Goal: Information Seeking & Learning: Compare options

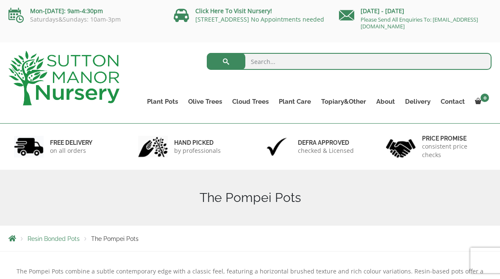
click at [0, 0] on link "The Amalfi Pots" at bounding box center [0, 0] width 0 height 0
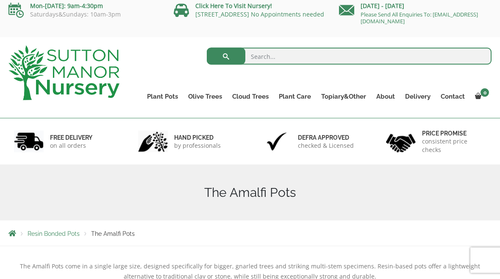
scroll to position [6, 0]
click at [0, 0] on link "The Milan Pots" at bounding box center [0, 0] width 0 height 0
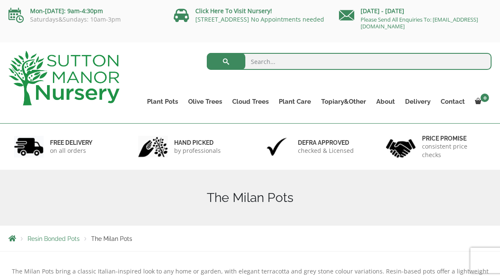
click at [0, 0] on link "The Capri Pots" at bounding box center [0, 0] width 0 height 0
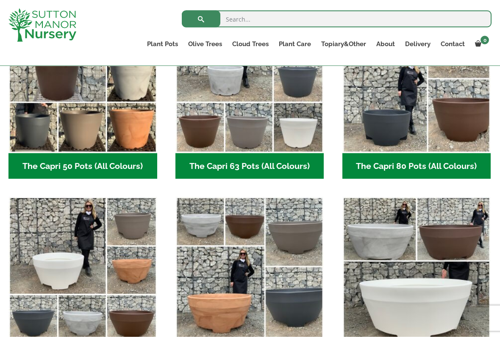
scroll to position [284, 0]
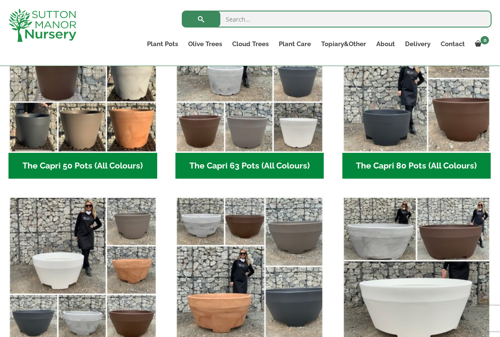
click at [461, 118] on img "Visit product category The Capri 80 Pots (All Colours)" at bounding box center [416, 78] width 149 height 149
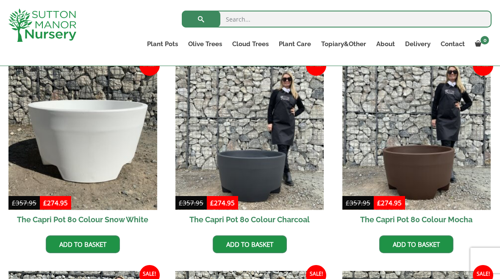
scroll to position [221, 0]
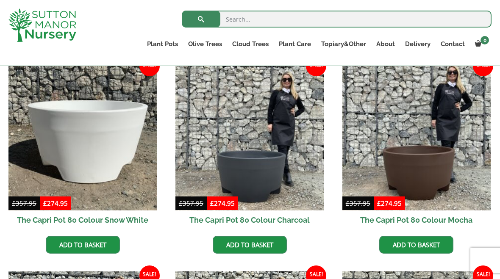
click at [439, 166] on img at bounding box center [416, 136] width 149 height 149
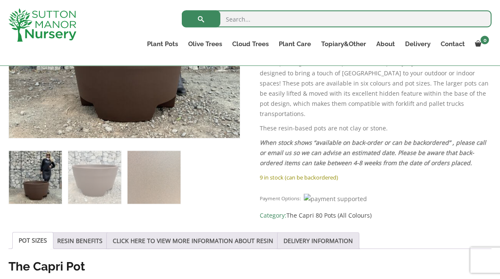
scroll to position [287, 0]
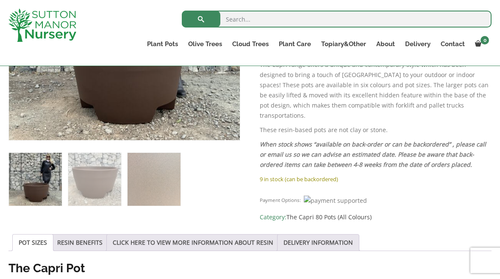
click at [83, 239] on link "RESIN BENEFITS" at bounding box center [79, 243] width 45 height 16
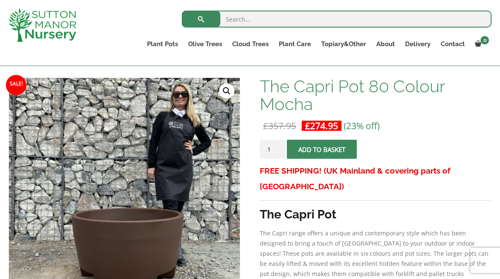
scroll to position [118, 0]
click at [418, 46] on link "Delivery" at bounding box center [418, 44] width 36 height 12
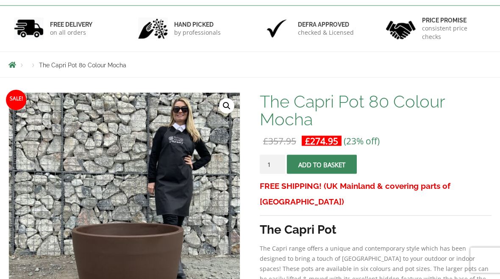
scroll to position [118, 0]
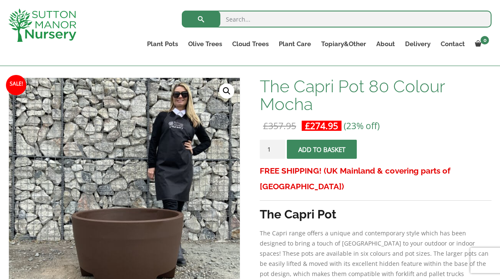
click at [0, 0] on link "The Brunello Pots" at bounding box center [0, 0] width 0 height 0
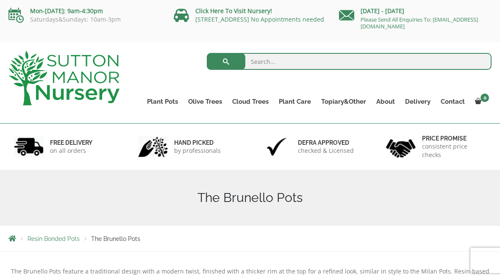
click at [0, 0] on link "The Venice Cube Pots" at bounding box center [0, 0] width 0 height 0
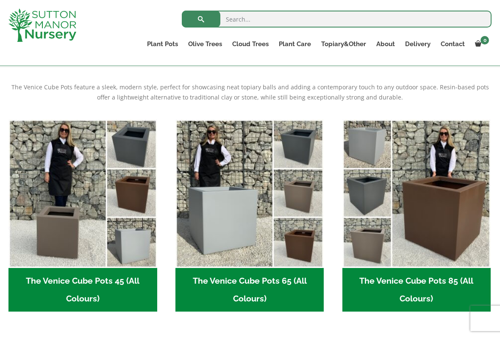
scroll to position [169, 0]
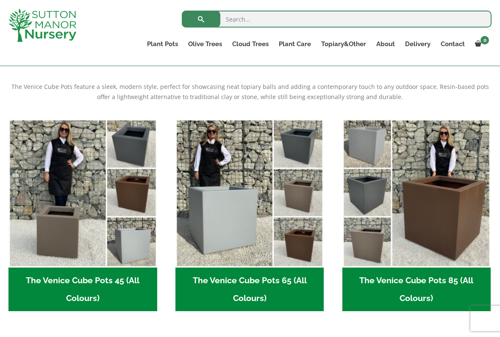
click at [456, 208] on img "Visit product category The Venice Cube Pots 85 (All Colours)" at bounding box center [416, 193] width 149 height 149
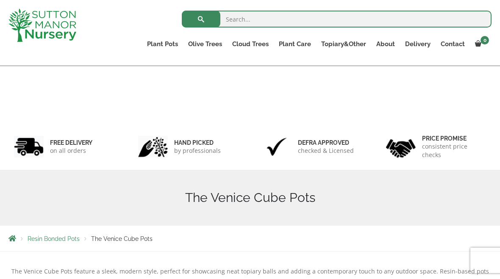
scroll to position [193, 0]
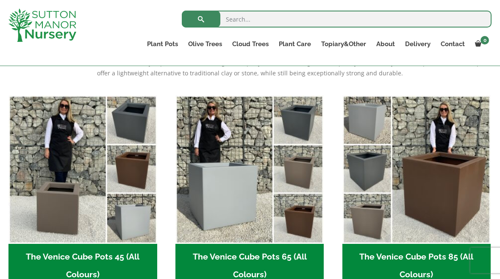
click at [0, 0] on link "The Barolo Pots" at bounding box center [0, 0] width 0 height 0
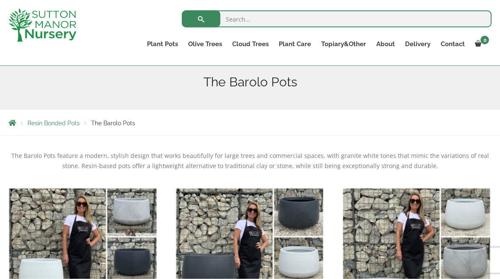
scroll to position [101, 0]
click at [0, 0] on link "The Rome Bowl" at bounding box center [0, 0] width 0 height 0
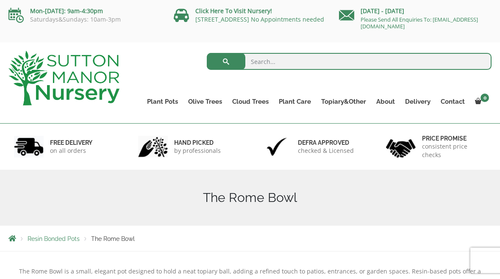
click at [0, 0] on link "The Rome Bowl" at bounding box center [0, 0] width 0 height 0
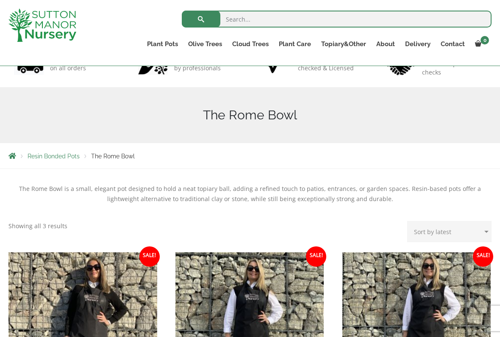
scroll to position [68, 0]
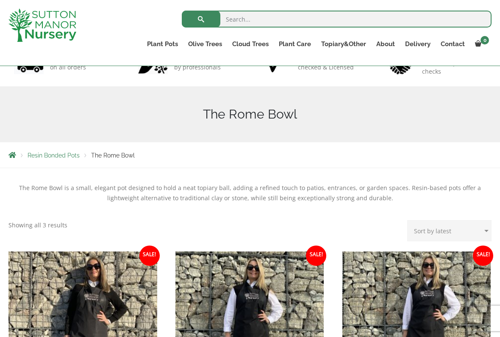
click at [0, 0] on link "The Olive Jar" at bounding box center [0, 0] width 0 height 0
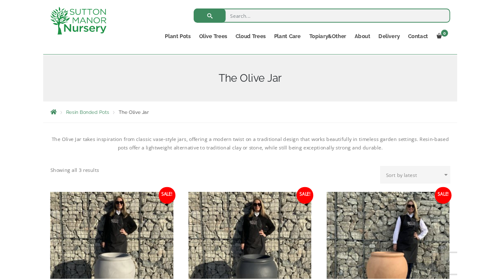
scroll to position [75, 0]
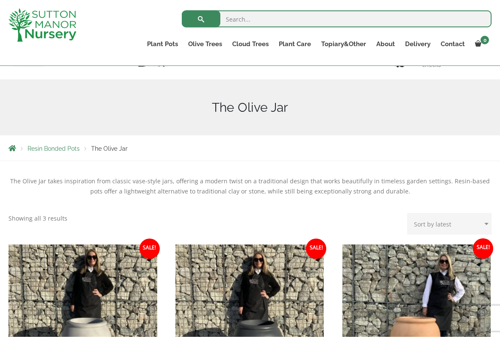
click at [0, 0] on link "The Mediterranean Pots" at bounding box center [0, 0] width 0 height 0
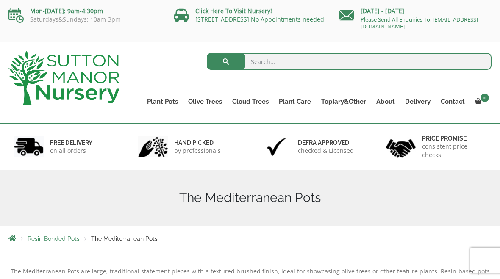
click at [0, 0] on link "The Capri Pots" at bounding box center [0, 0] width 0 height 0
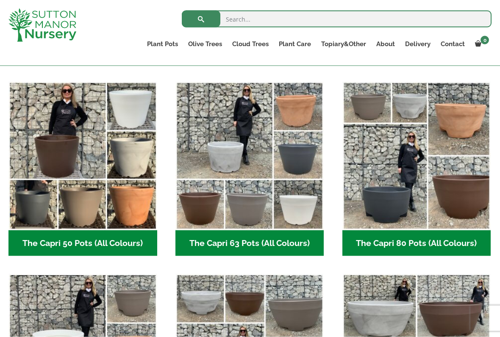
scroll to position [207, 0]
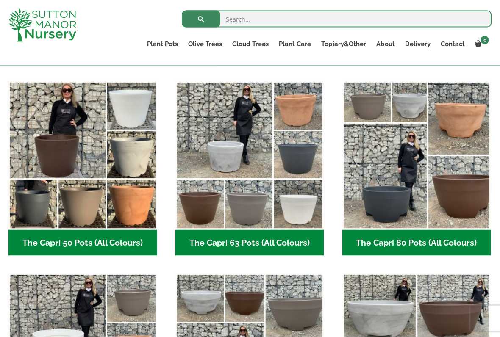
click at [439, 147] on img "Visit product category The Capri 80 Pots (All Colours)" at bounding box center [416, 155] width 149 height 149
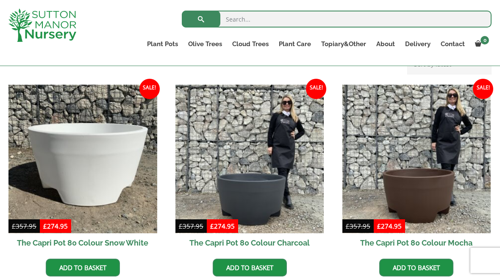
scroll to position [197, 0]
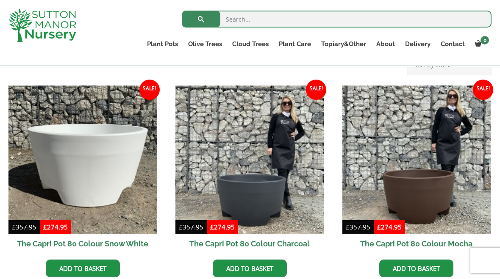
click at [445, 172] on img at bounding box center [416, 160] width 149 height 149
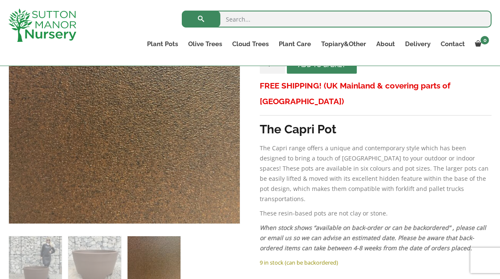
scroll to position [203, 0]
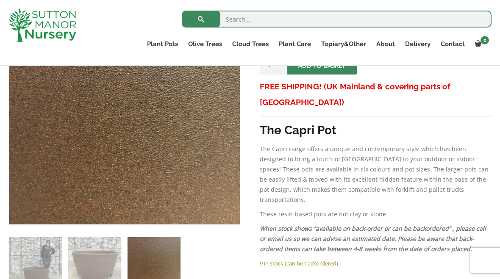
click at [0, 0] on link "Gnarled Olive Trees" at bounding box center [0, 0] width 0 height 0
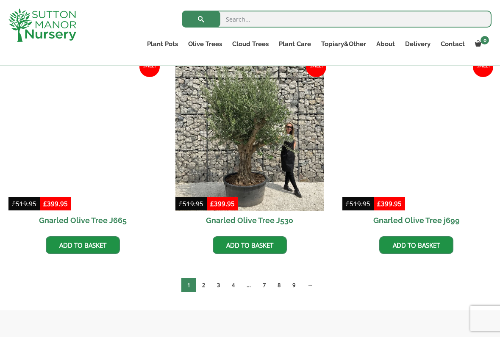
scroll to position [1086, 0]
